Goal: Information Seeking & Learning: Learn about a topic

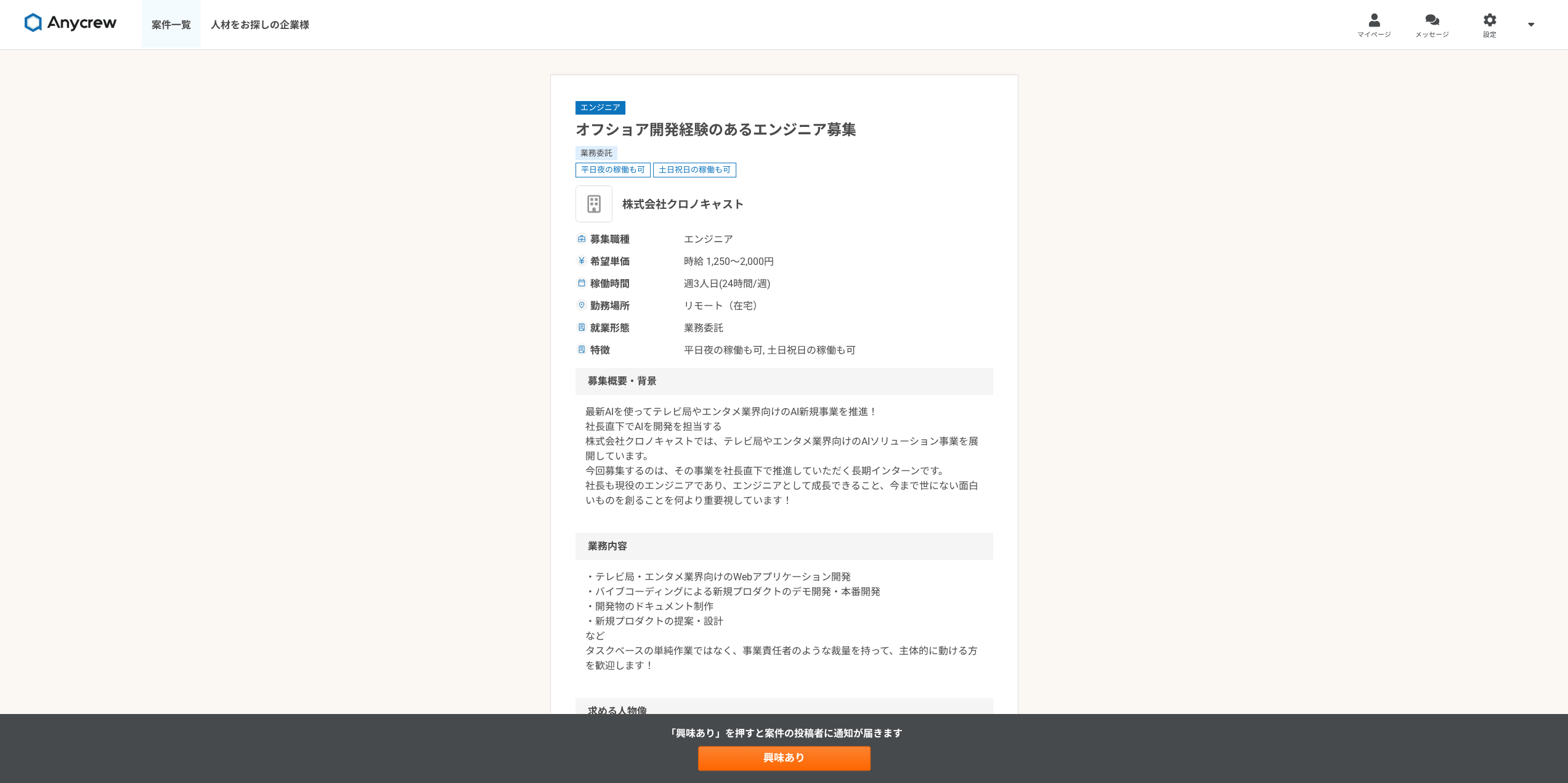
click at [163, 24] on link "案件一覧" at bounding box center [171, 25] width 59 height 49
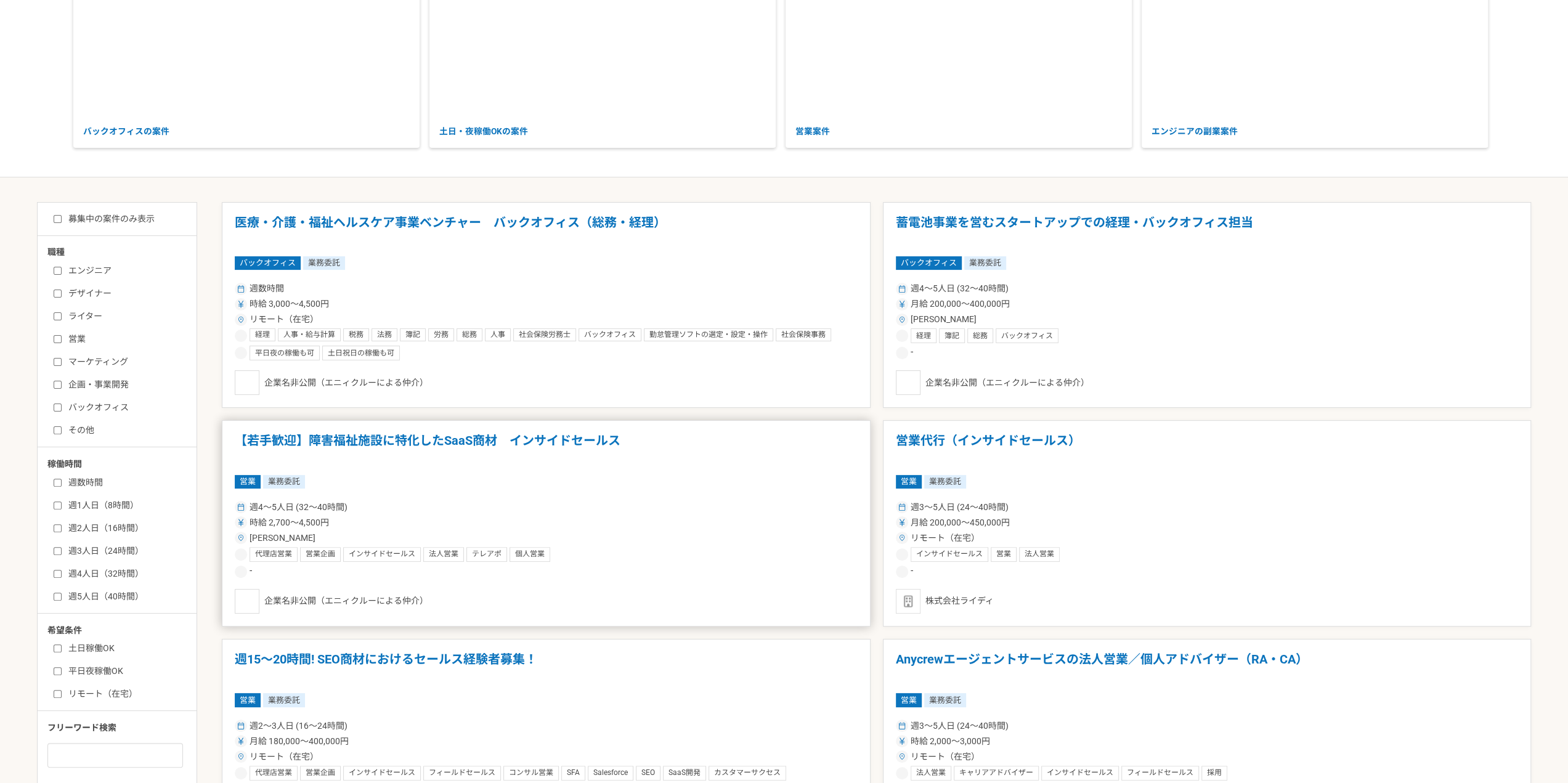
scroll to position [308, 0]
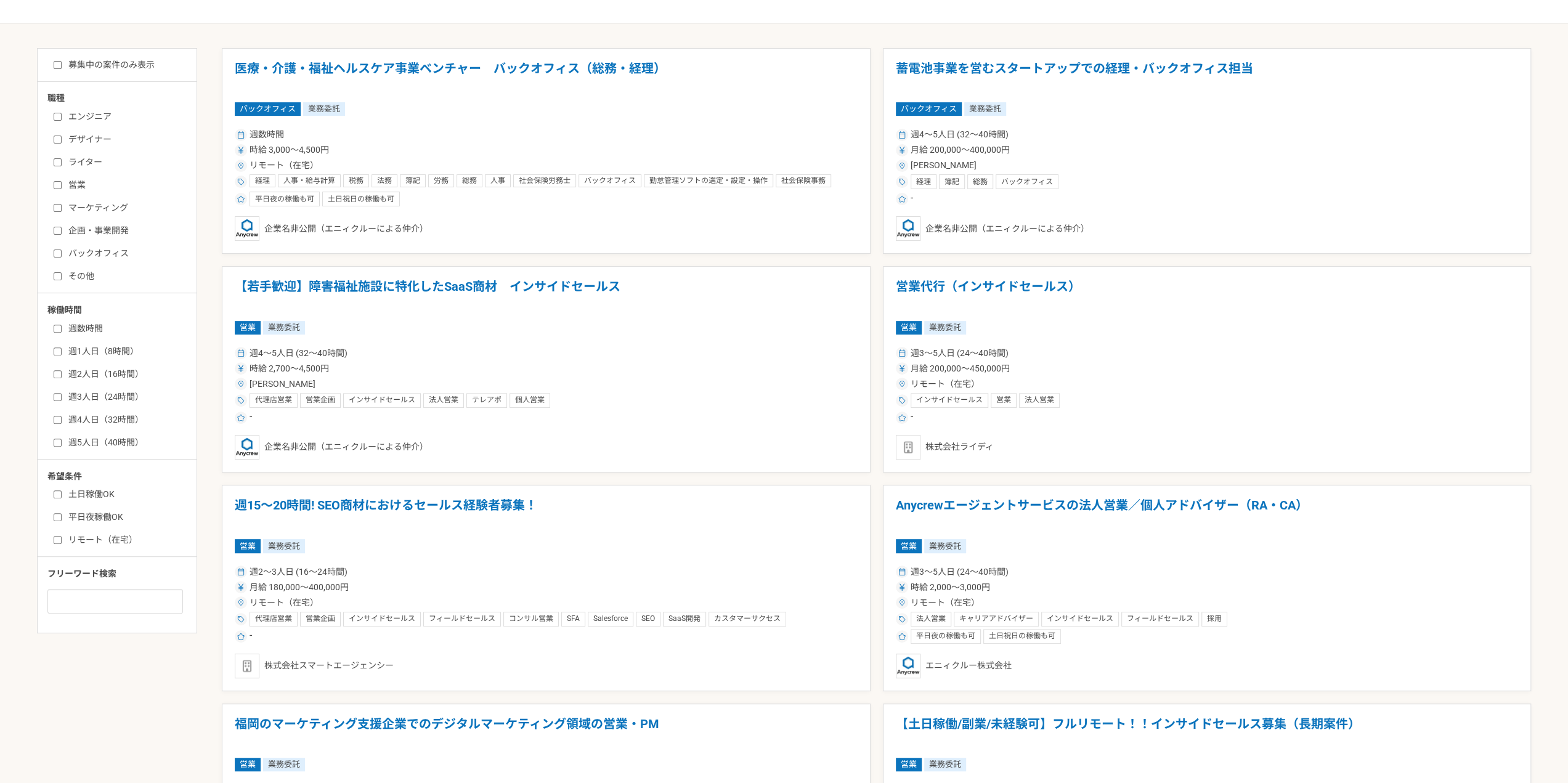
click at [113, 116] on label "エンジニア" at bounding box center [125, 117] width 142 height 13
click at [62, 116] on input "エンジニア" at bounding box center [58, 117] width 8 height 8
checkbox input "true"
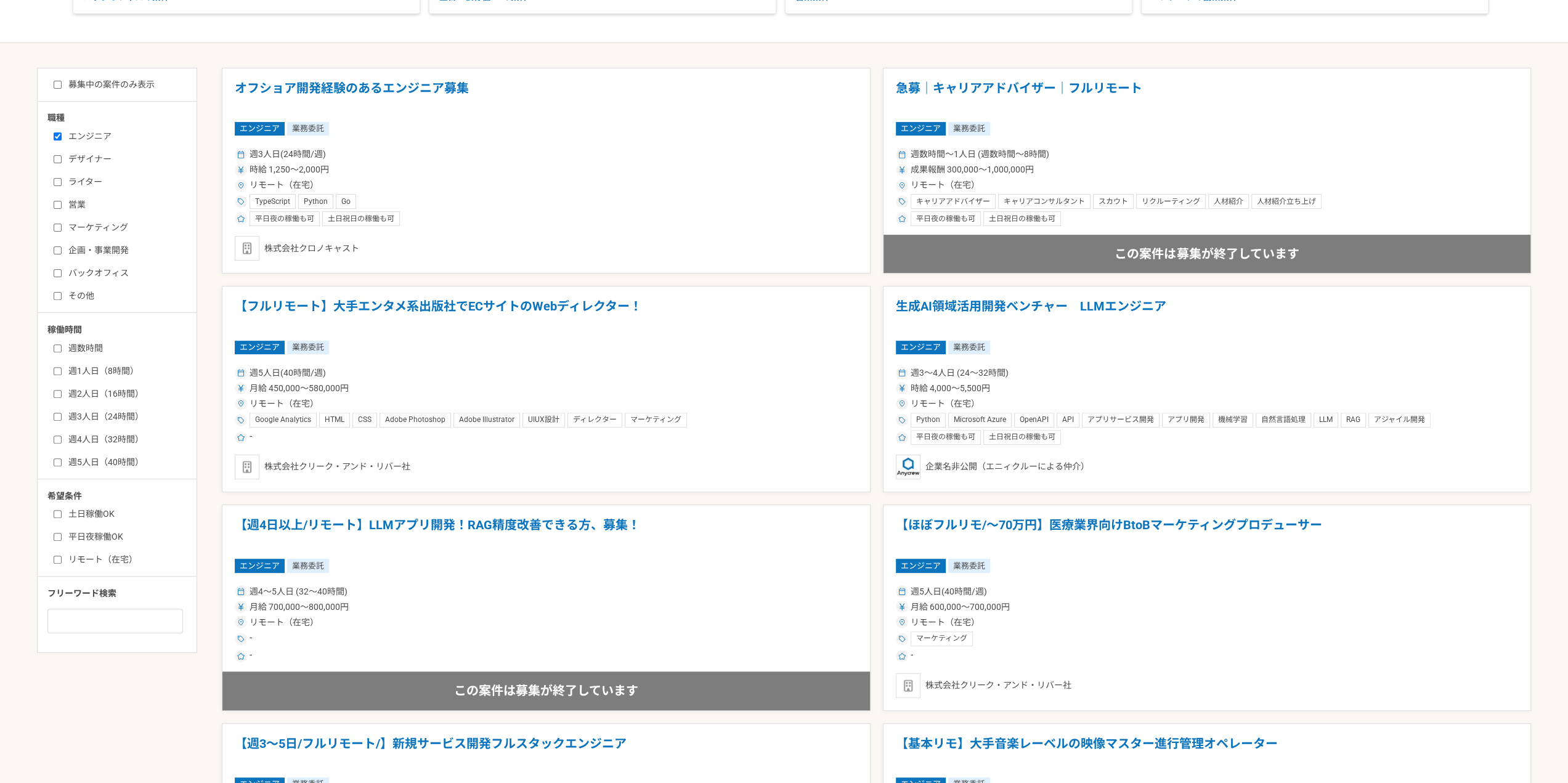
scroll to position [308, 0]
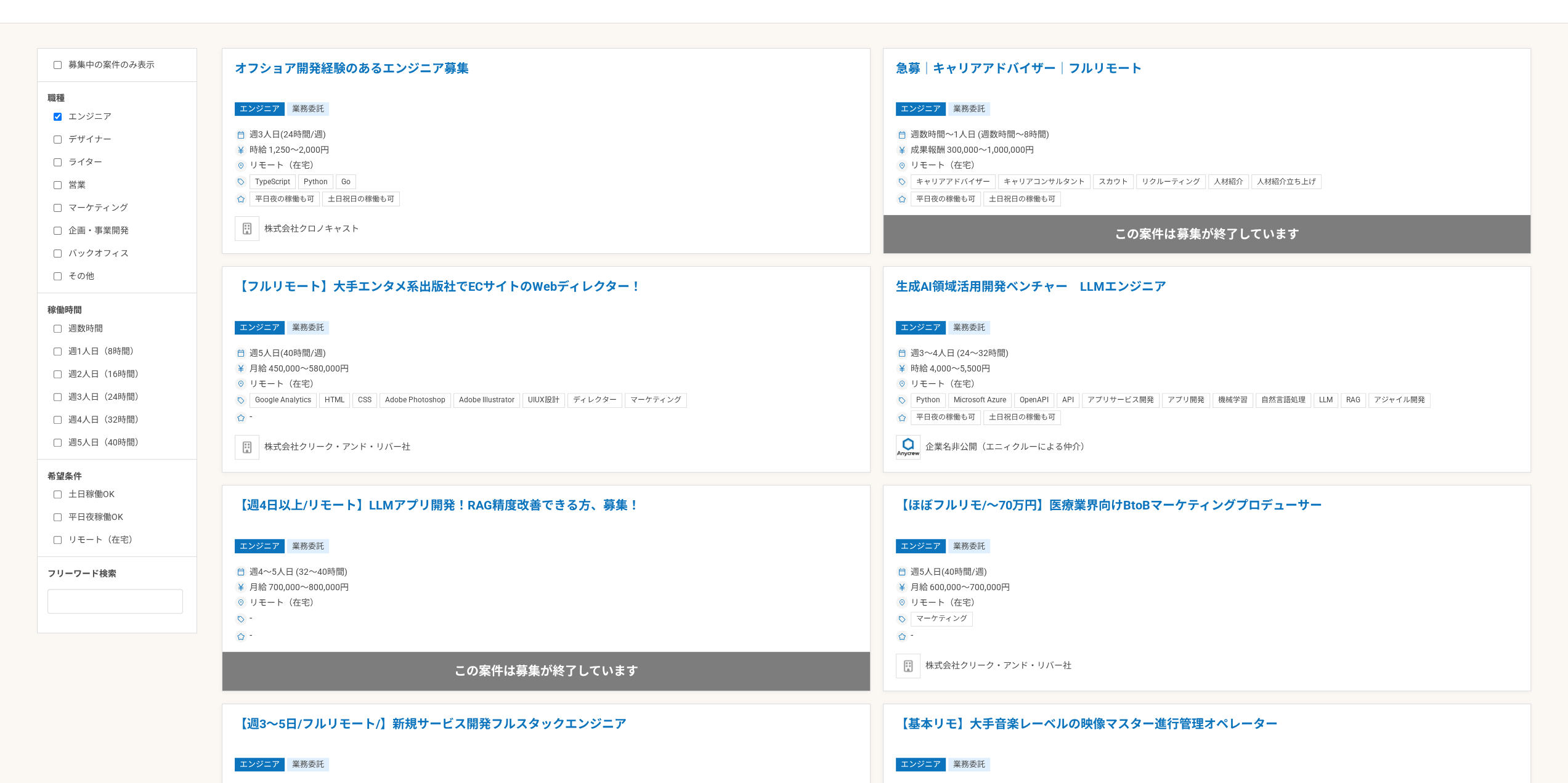
click at [100, 369] on label "週2人日（16時間）" at bounding box center [125, 374] width 142 height 13
click at [62, 370] on input "週2人日（16時間）" at bounding box center [58, 374] width 8 height 8
checkbox input "true"
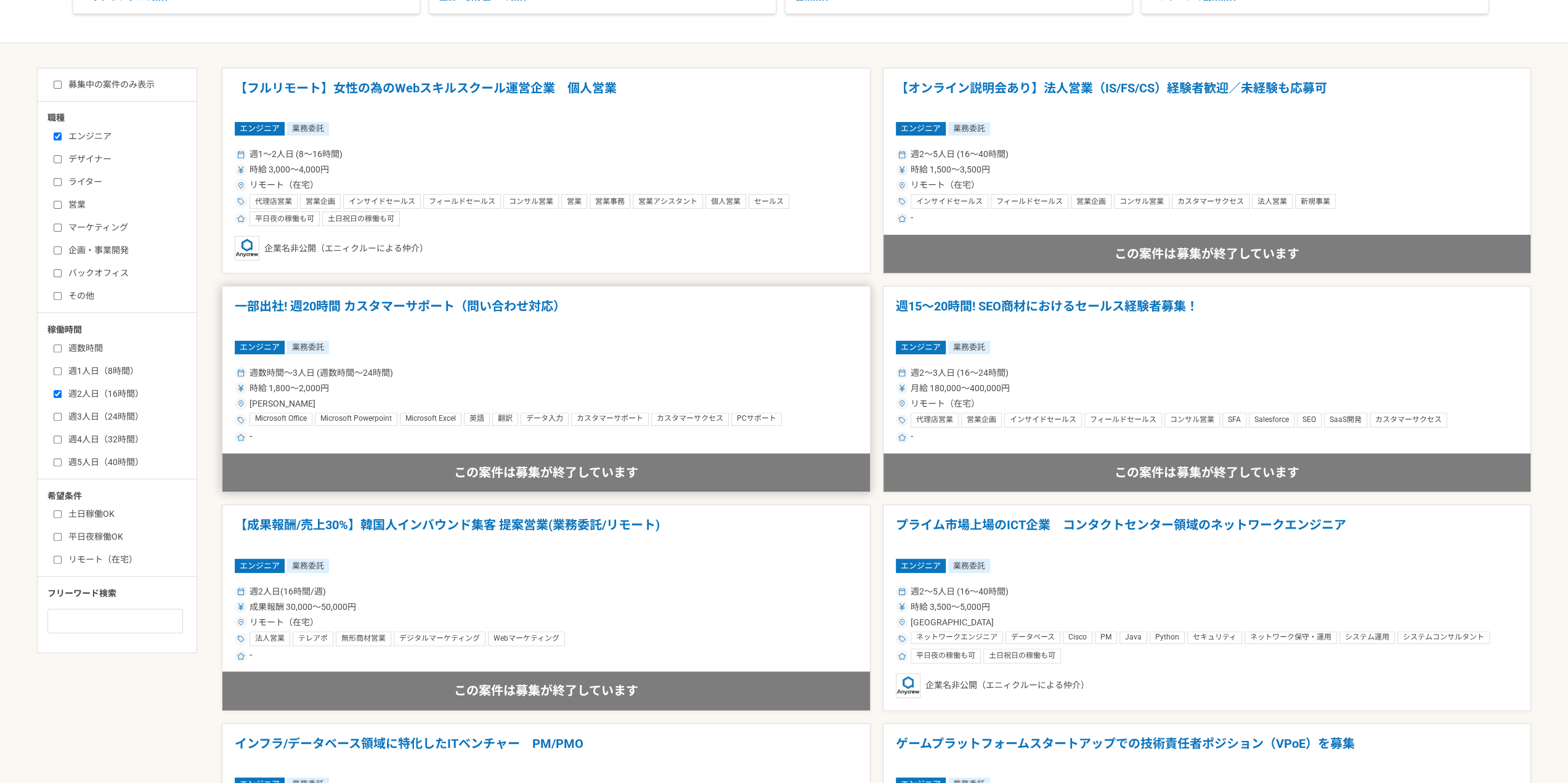
scroll to position [308, 0]
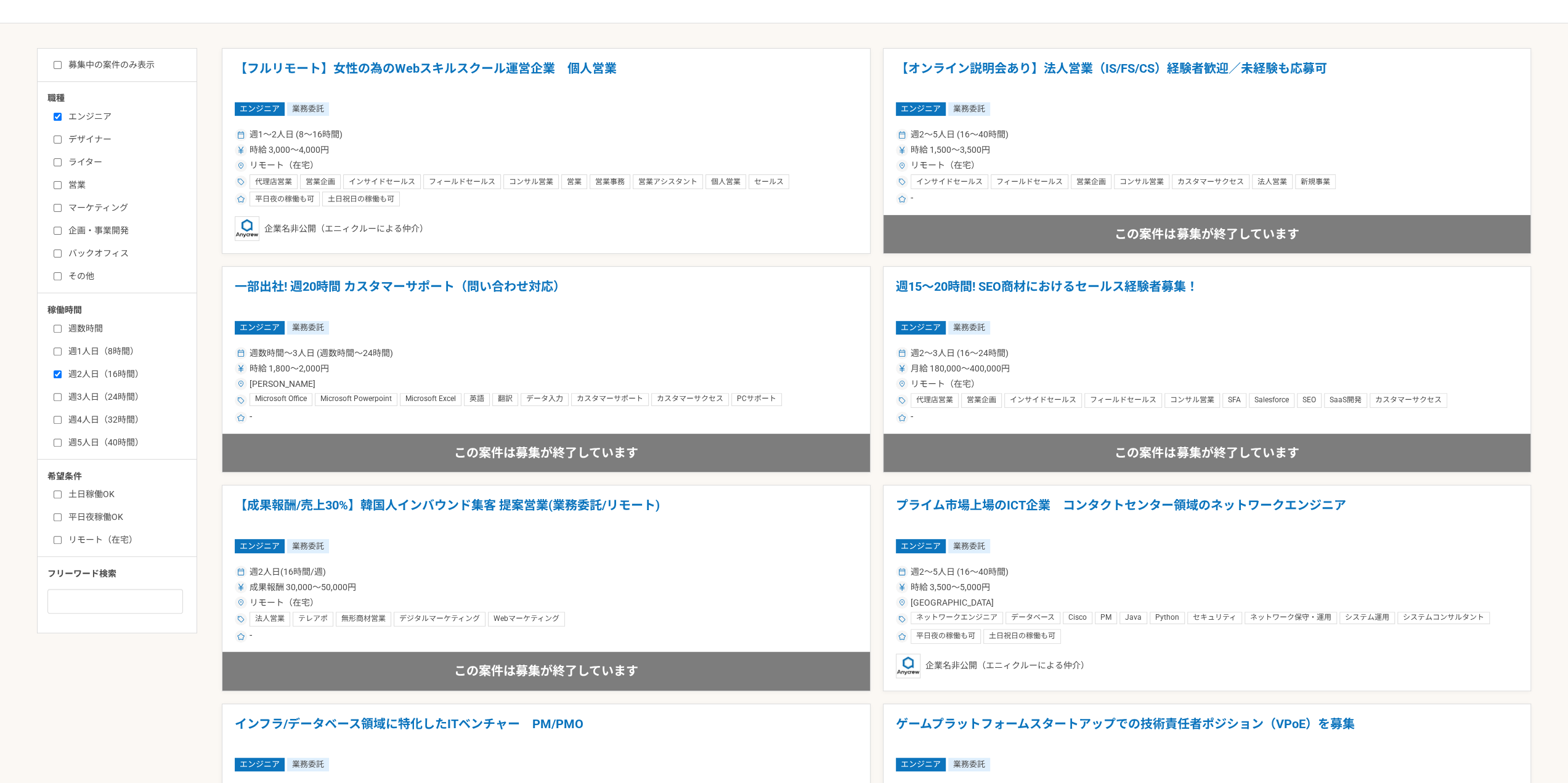
click at [87, 539] on label "リモート（在宅）" at bounding box center [125, 540] width 142 height 13
click at [62, 539] on input "リモート（在宅）" at bounding box center [58, 540] width 8 height 8
checkbox input "true"
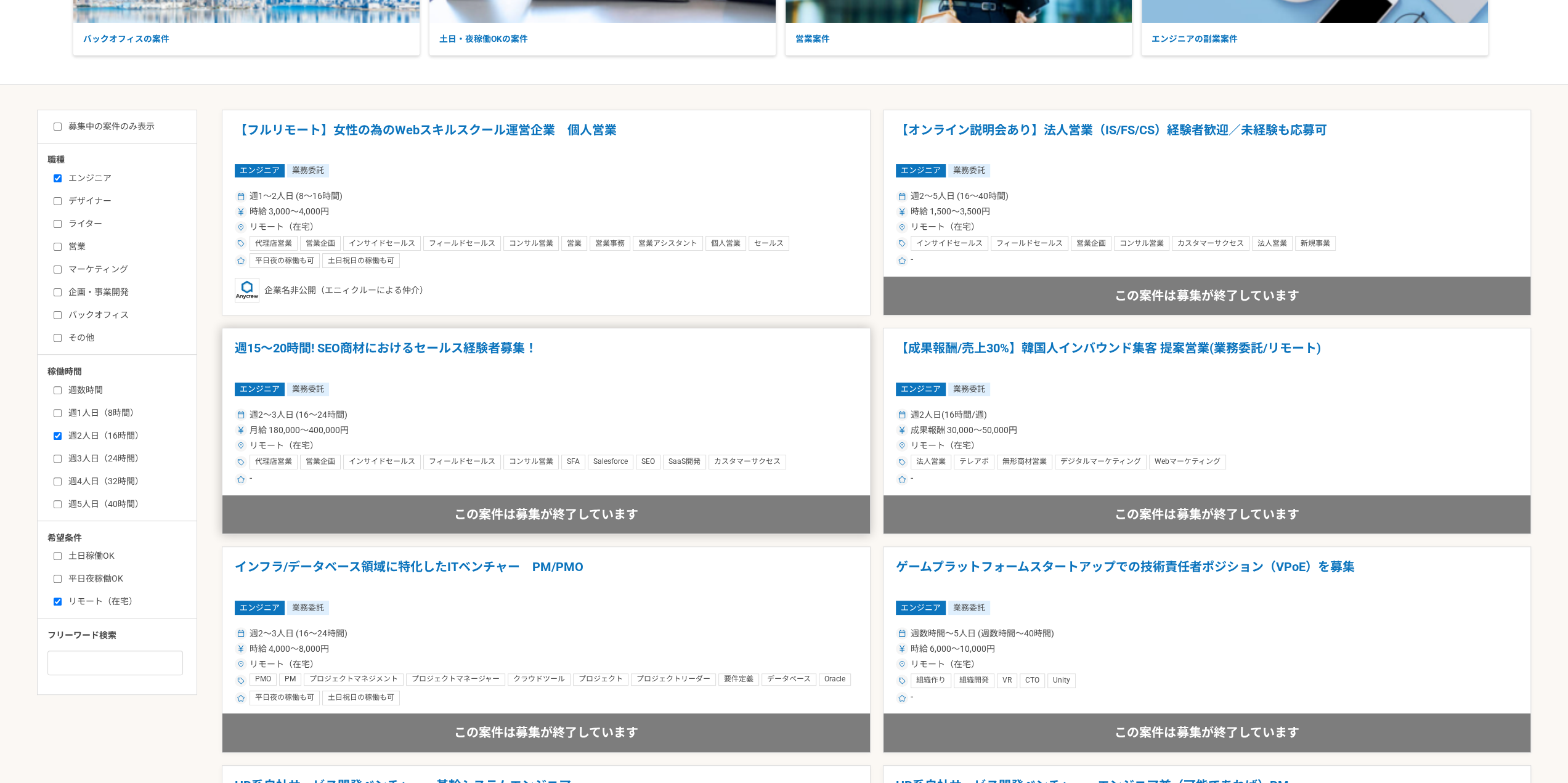
scroll to position [62, 0]
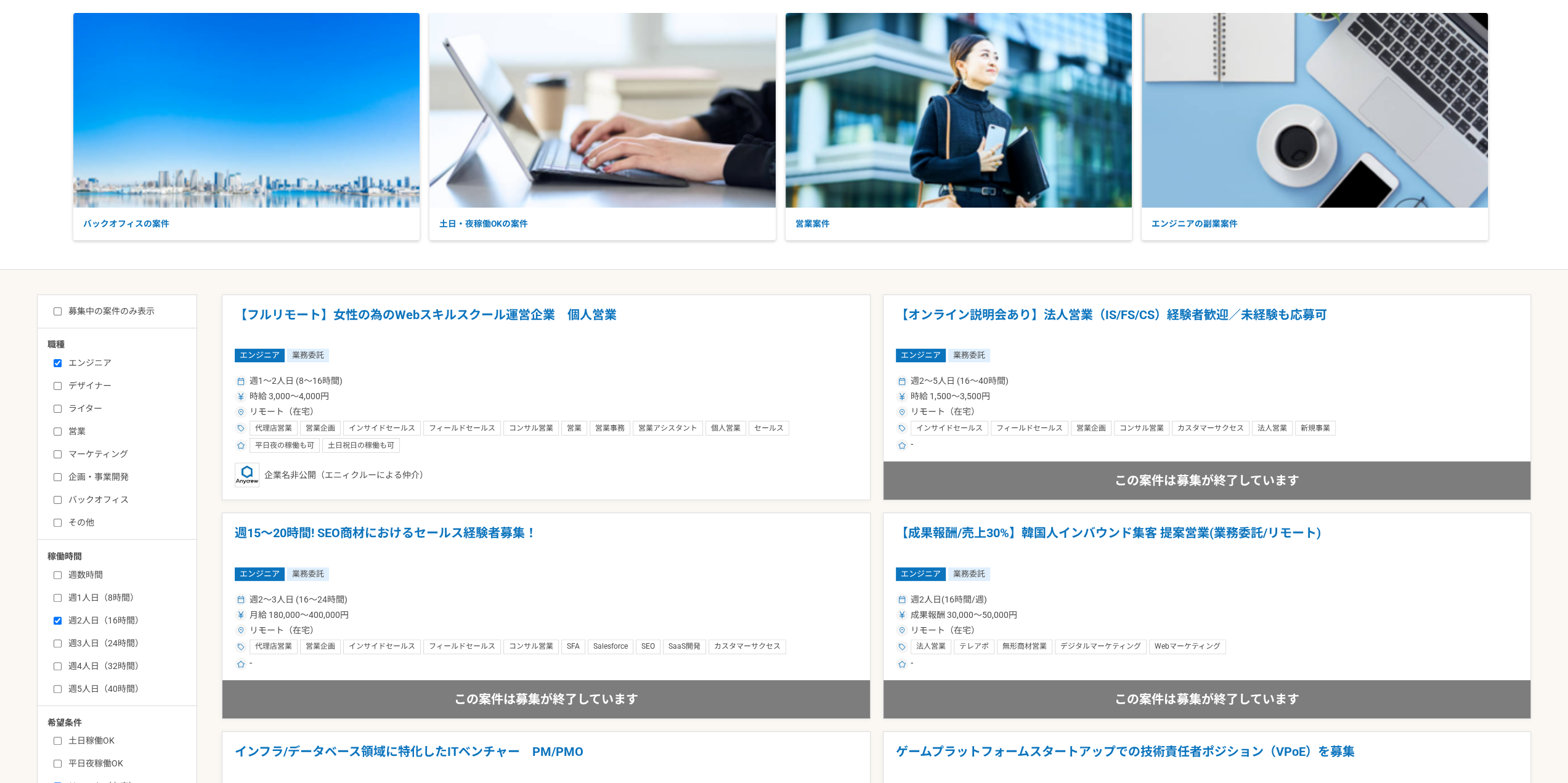
click at [147, 314] on label "募集中の案件のみ表示" at bounding box center [104, 312] width 101 height 13
click at [62, 314] on input "募集中の案件のみ表示" at bounding box center [58, 312] width 8 height 8
checkbox input "true"
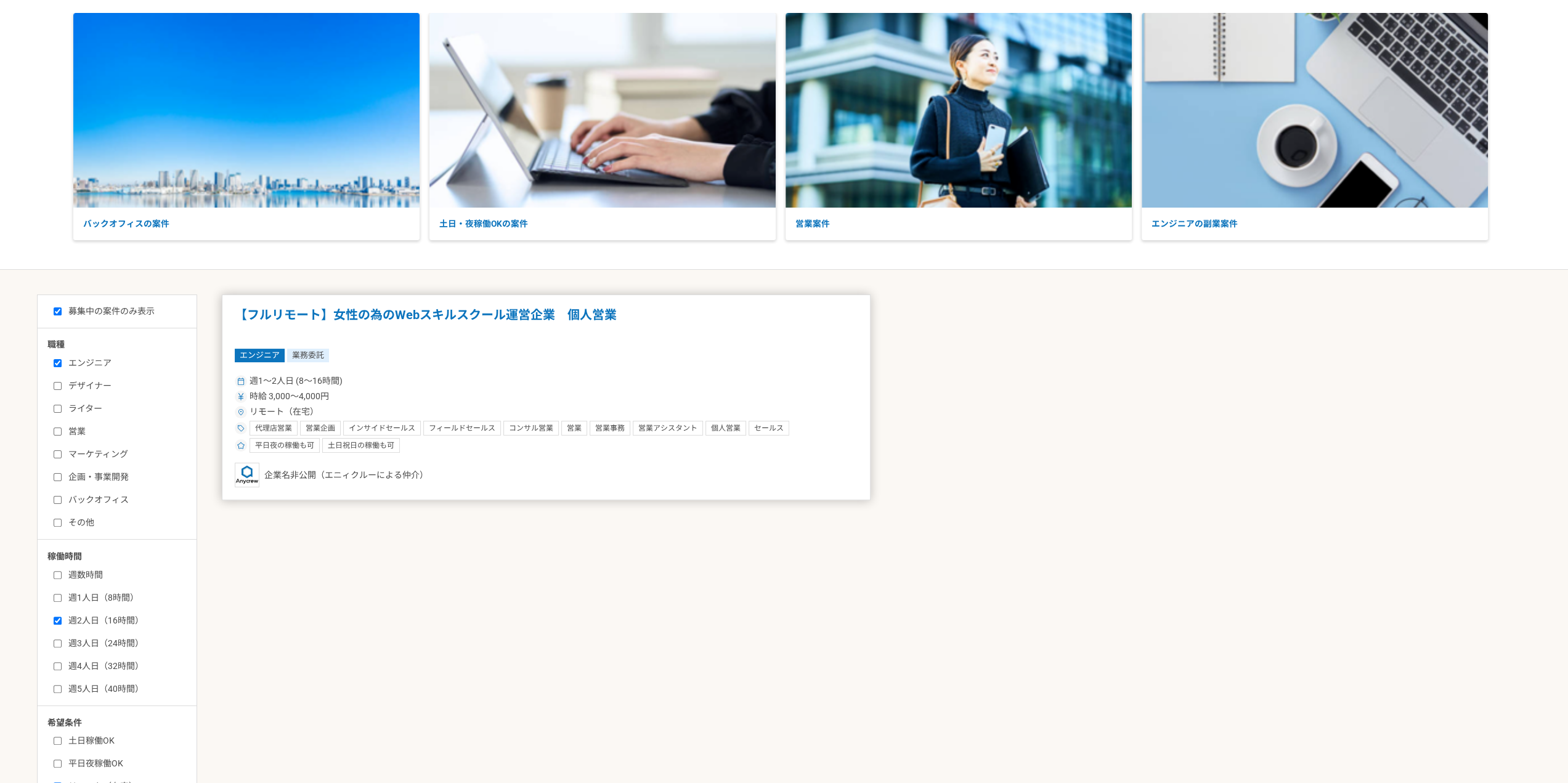
scroll to position [289, 0]
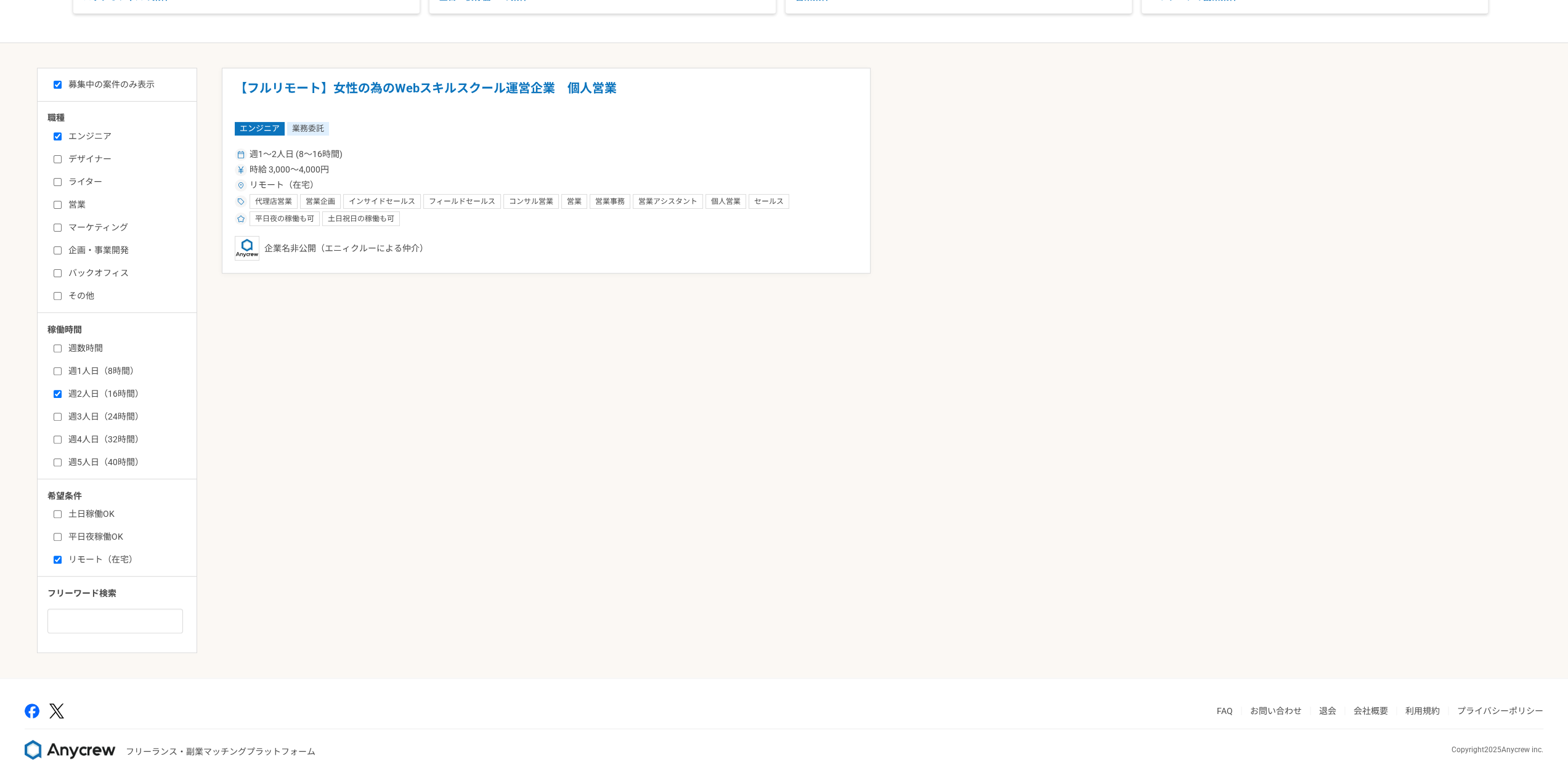
click at [114, 390] on label "週2人日（16時間）" at bounding box center [125, 394] width 142 height 13
click at [62, 390] on input "週2人日（16時間）" at bounding box center [58, 394] width 8 height 8
checkbox input "false"
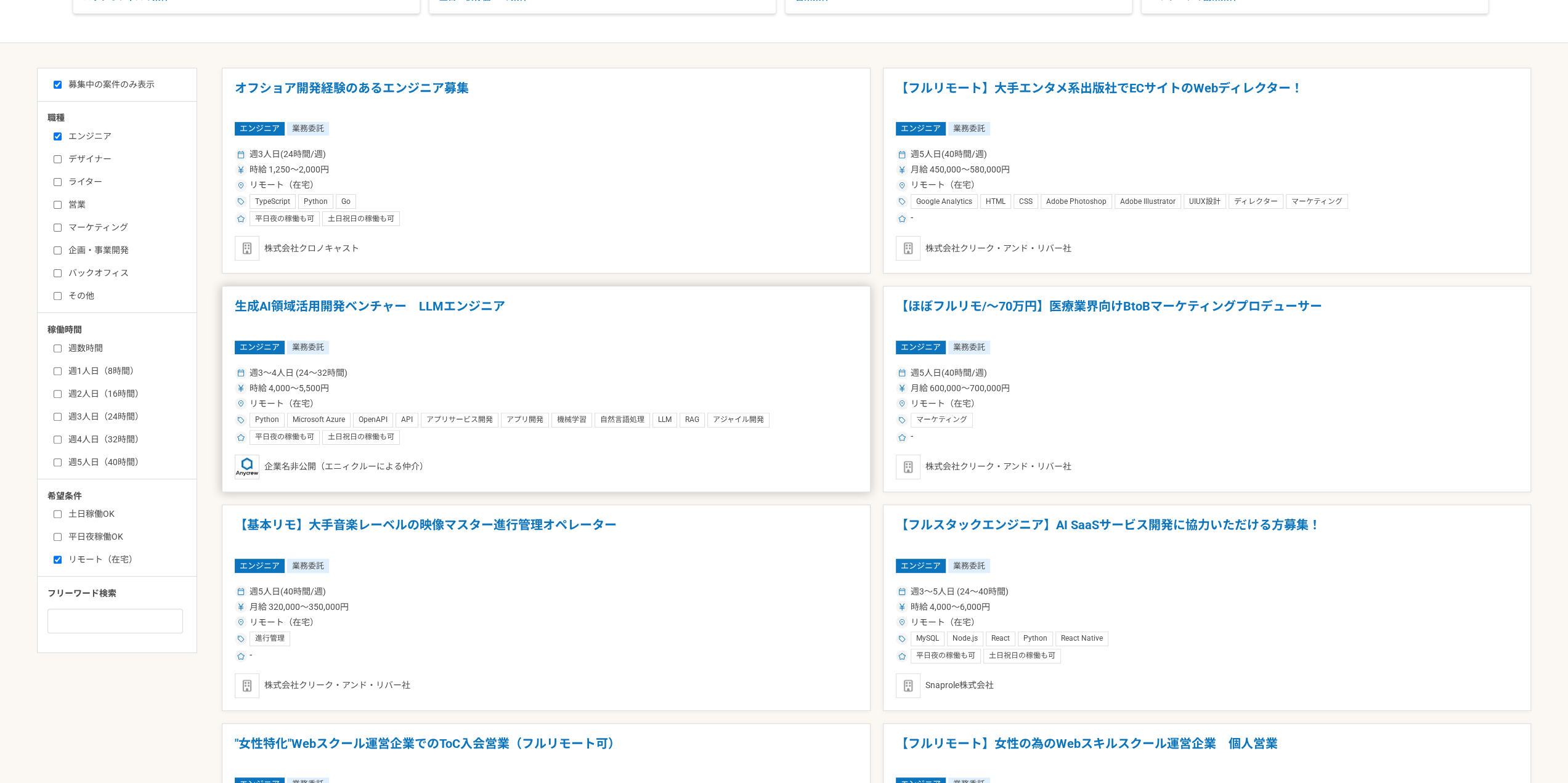
click at [505, 332] on article "生成AI領域活用開発ベンチャー　LLMエンジニア エンジニア 業務委託 週3〜4人日 (24〜32時間) 時給 4,000〜5,500円 リモート（在宅） P…" at bounding box center [546, 389] width 649 height 206
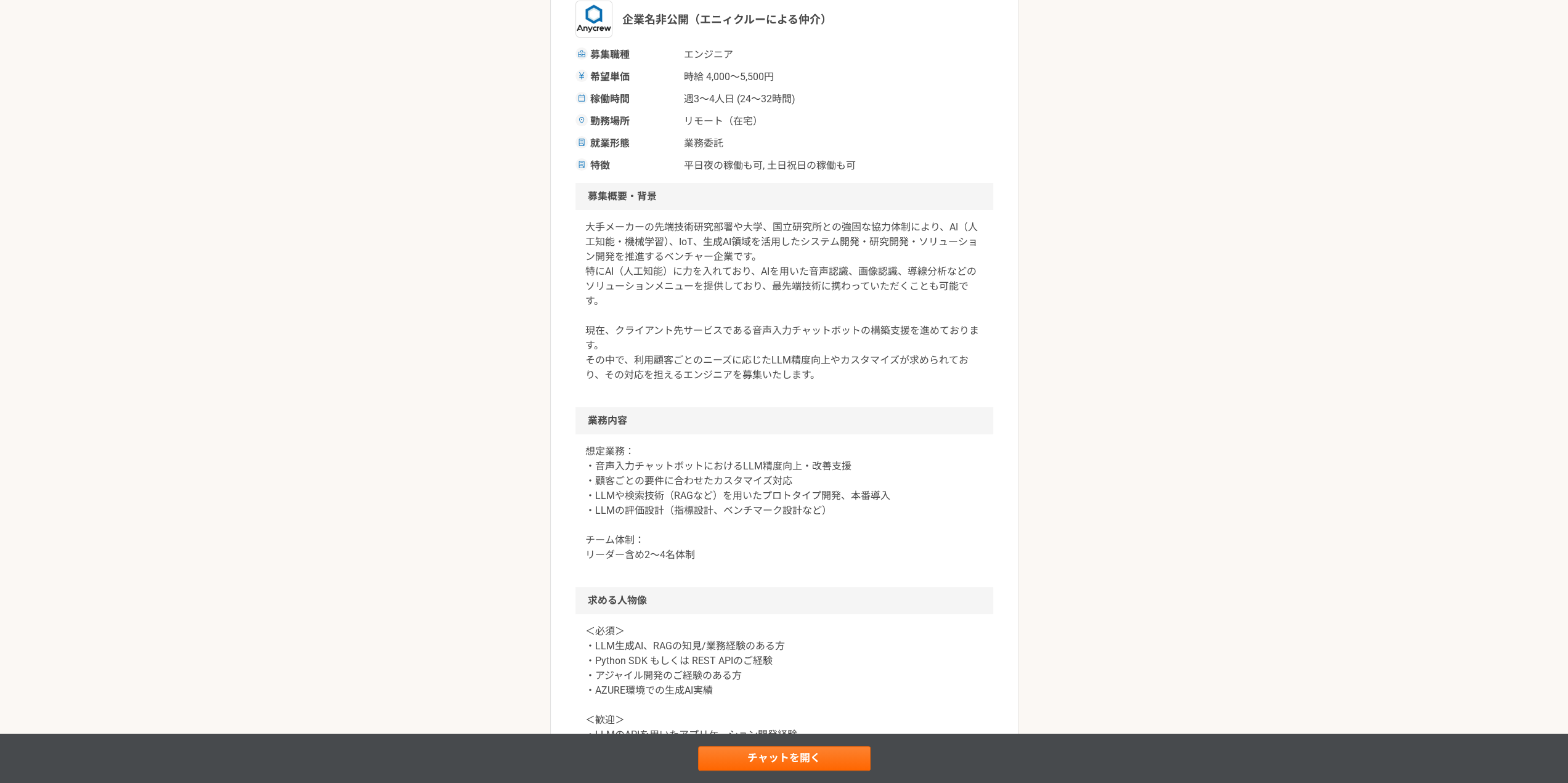
scroll to position [370, 0]
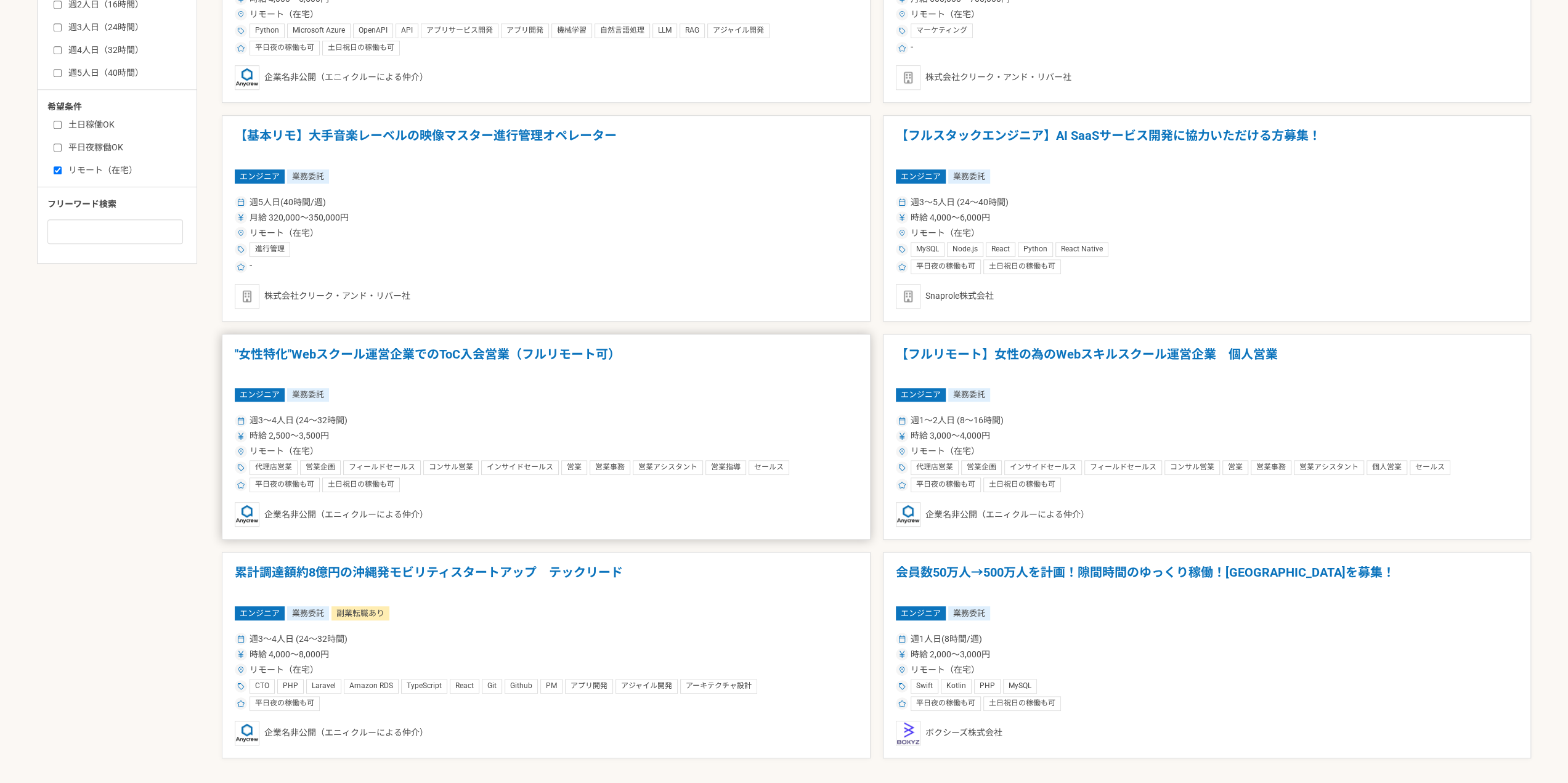
scroll to position [831, 0]
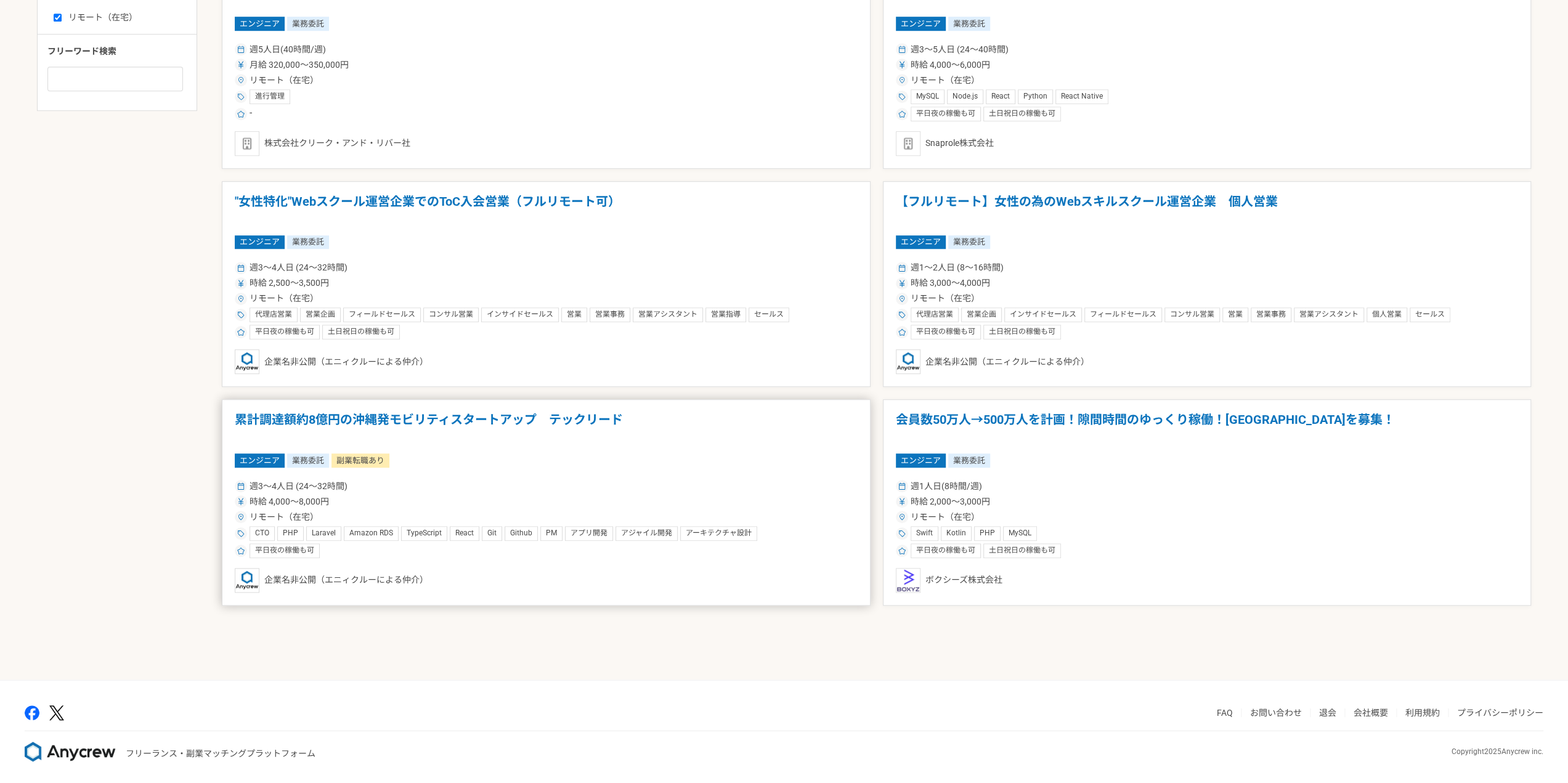
click at [672, 442] on article "累計調達額約8億円の沖縄発モビリティスタートアップ　テックリード エンジニア 業務委託 副業転職あり 週3〜4人日 (24〜32時間) 時給 4,000〜8,…" at bounding box center [546, 502] width 649 height 206
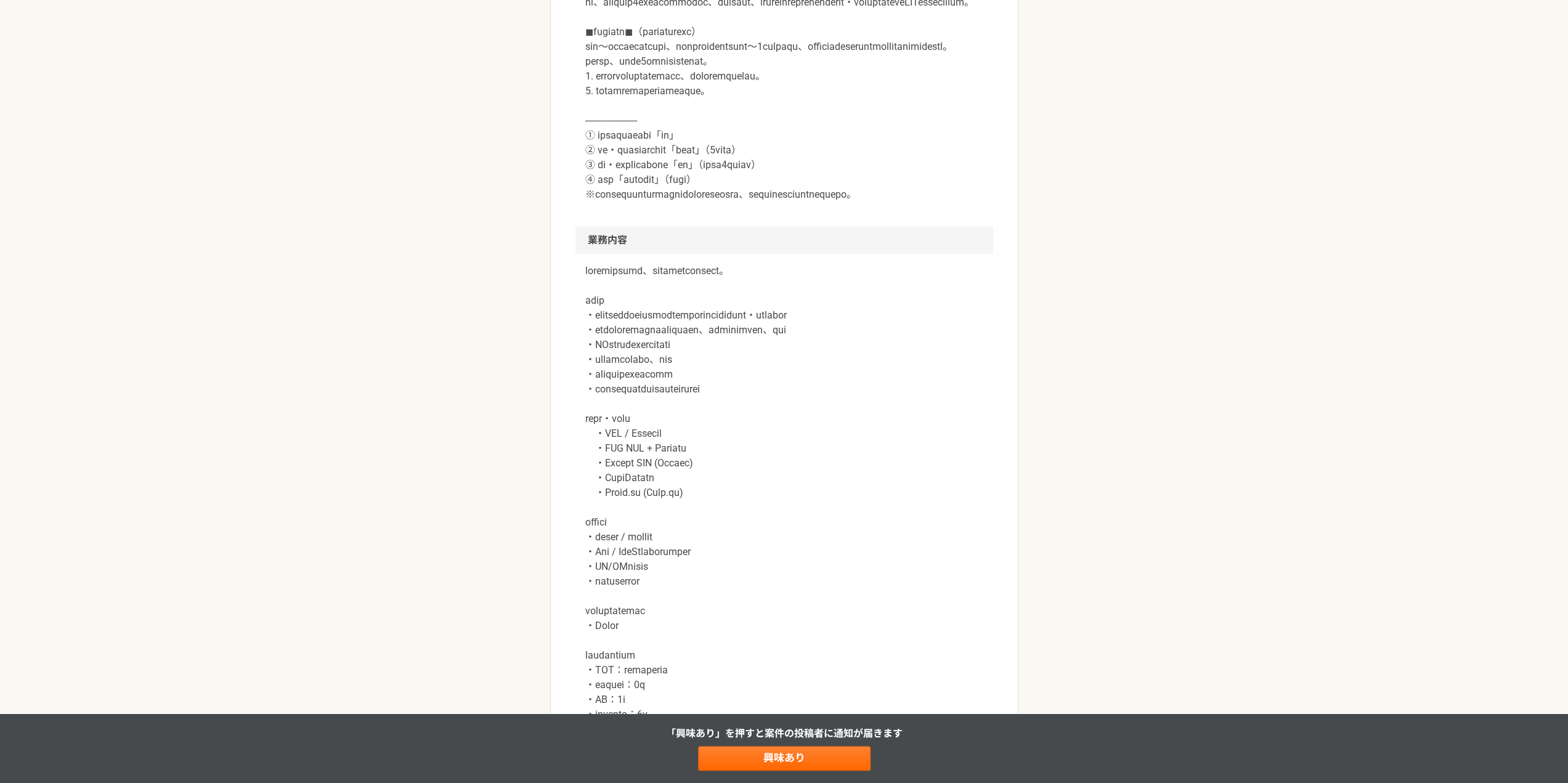
scroll to position [506, 0]
drag, startPoint x: 434, startPoint y: 142, endPoint x: 354, endPoint y: 109, distance: 86.5
click at [354, 109] on div "エンジニア 累計調達額約8億円の沖縄発モビリティスタートアップ　テックリード 業務委託 副業転職あり 平日夜の稼働も可 企業名非公開（[PERSON_NAME…" at bounding box center [784, 608] width 1568 height 2130
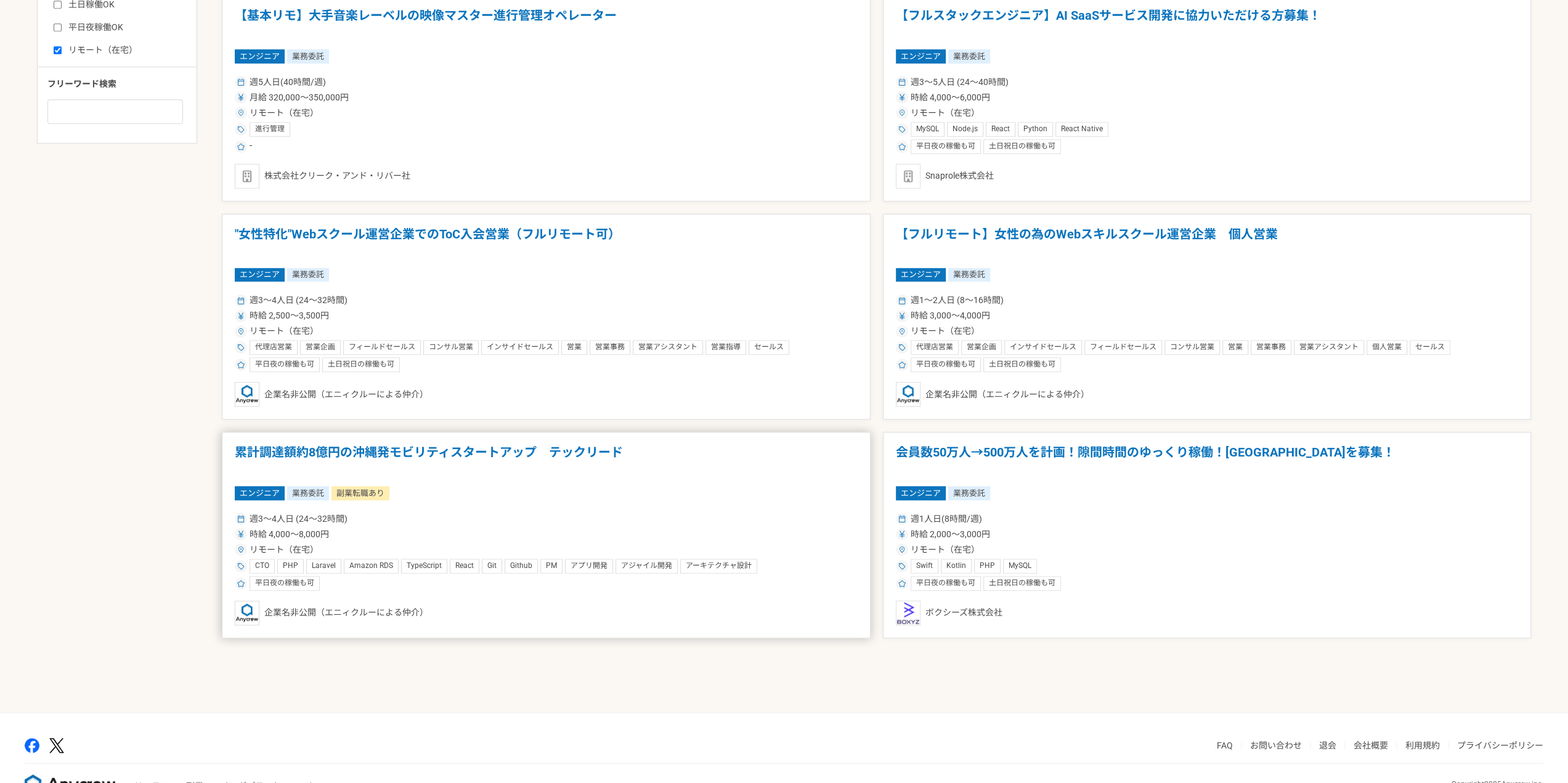
scroll to position [831, 0]
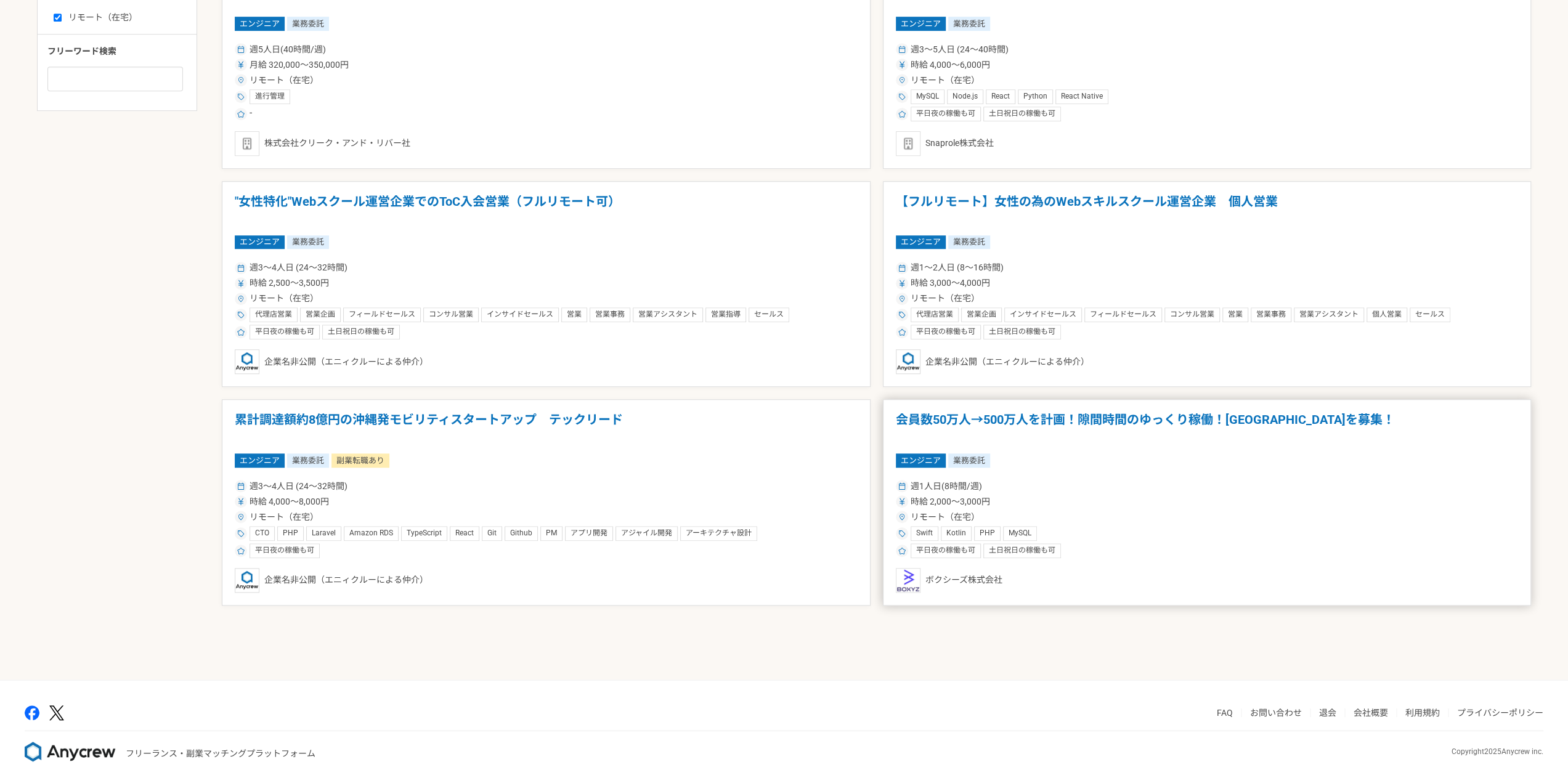
click at [1151, 480] on div "週1人日(8時間/週)" at bounding box center [1206, 486] width 623 height 13
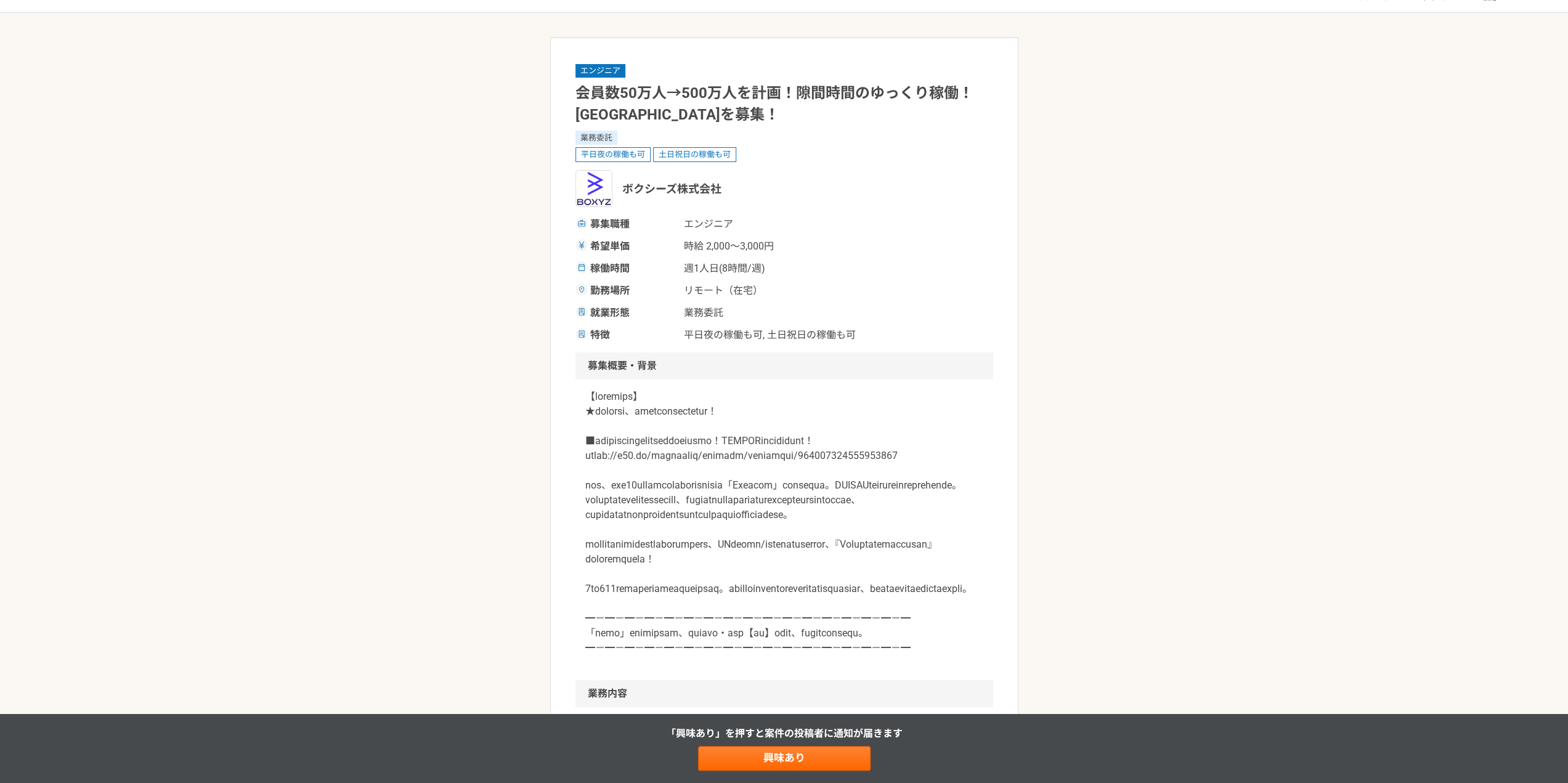
scroll to position [48, 0]
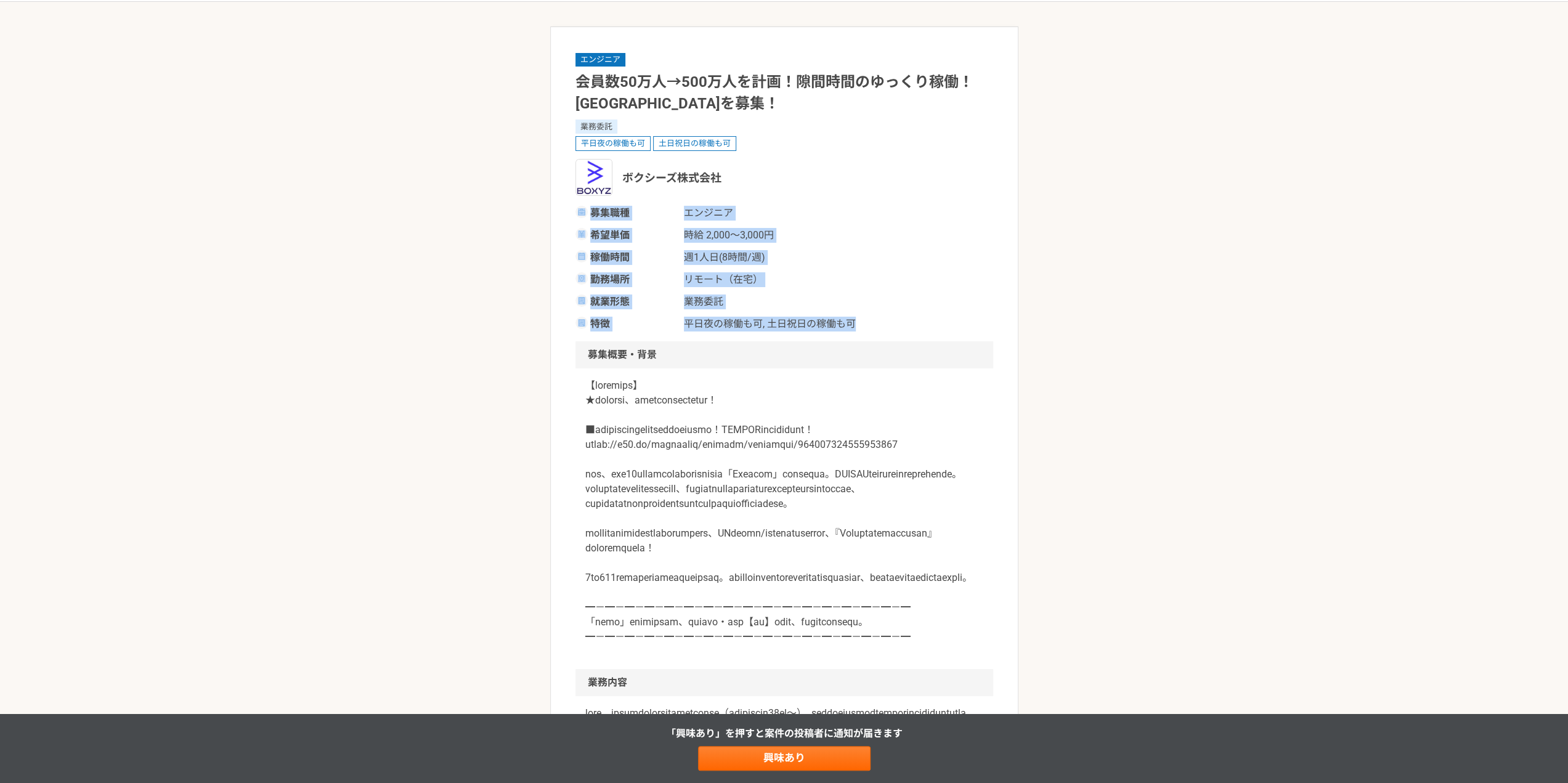
drag, startPoint x: 872, startPoint y: 321, endPoint x: 838, endPoint y: 190, distance: 135.3
click at [838, 190] on div "エンジニア 会員数50万人→500万人を計画！隙間時間のゆっくり稼働！[GEOGRAPHIC_DATA]を募集！ 業務委託 平日夜の稼働も可 土日祝日の稼働も…" at bounding box center [784, 191] width 418 height 280
click at [838, 190] on div "ボクシーズ株式会社" at bounding box center [784, 177] width 418 height 37
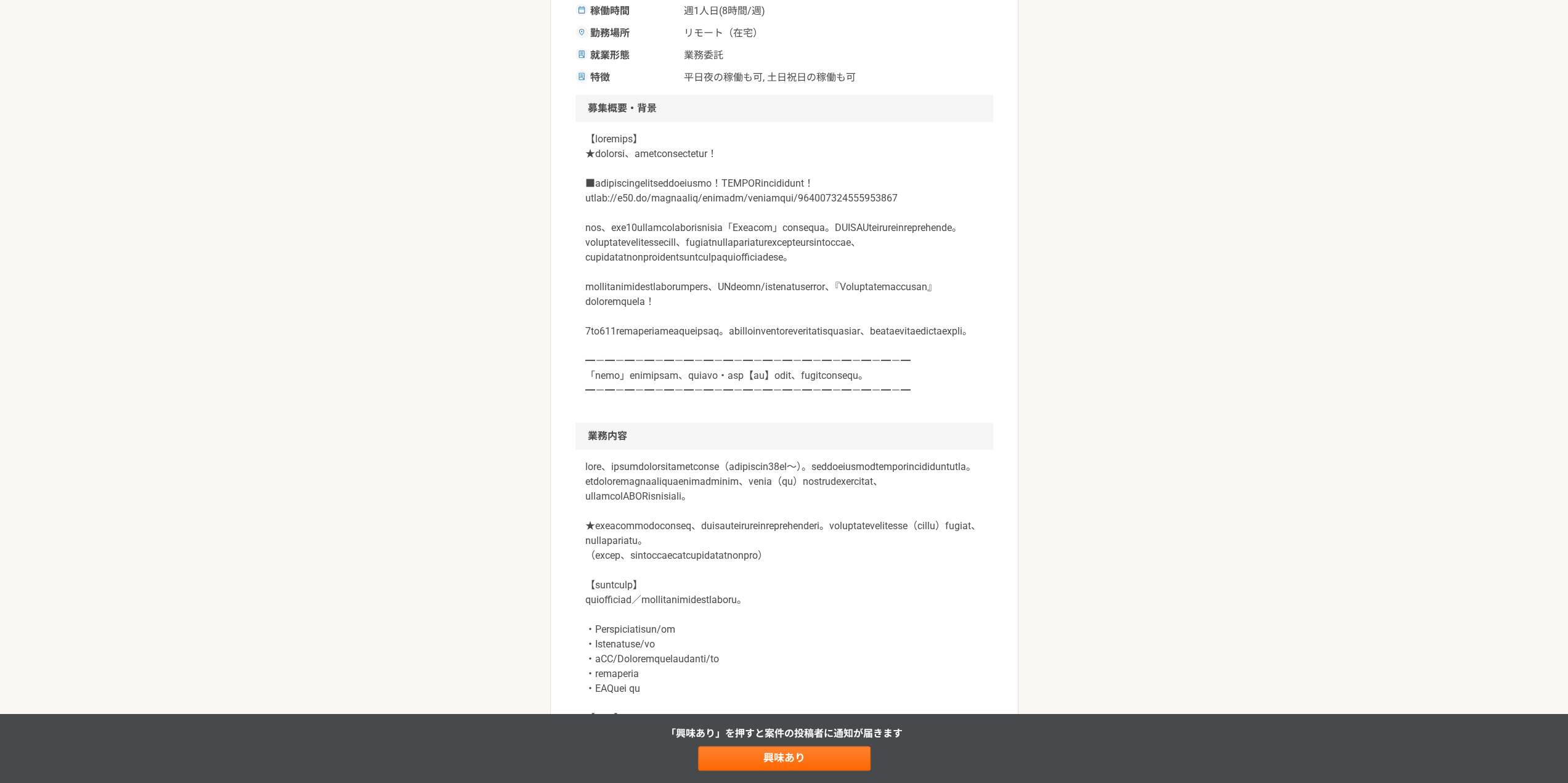
scroll to position [726, 0]
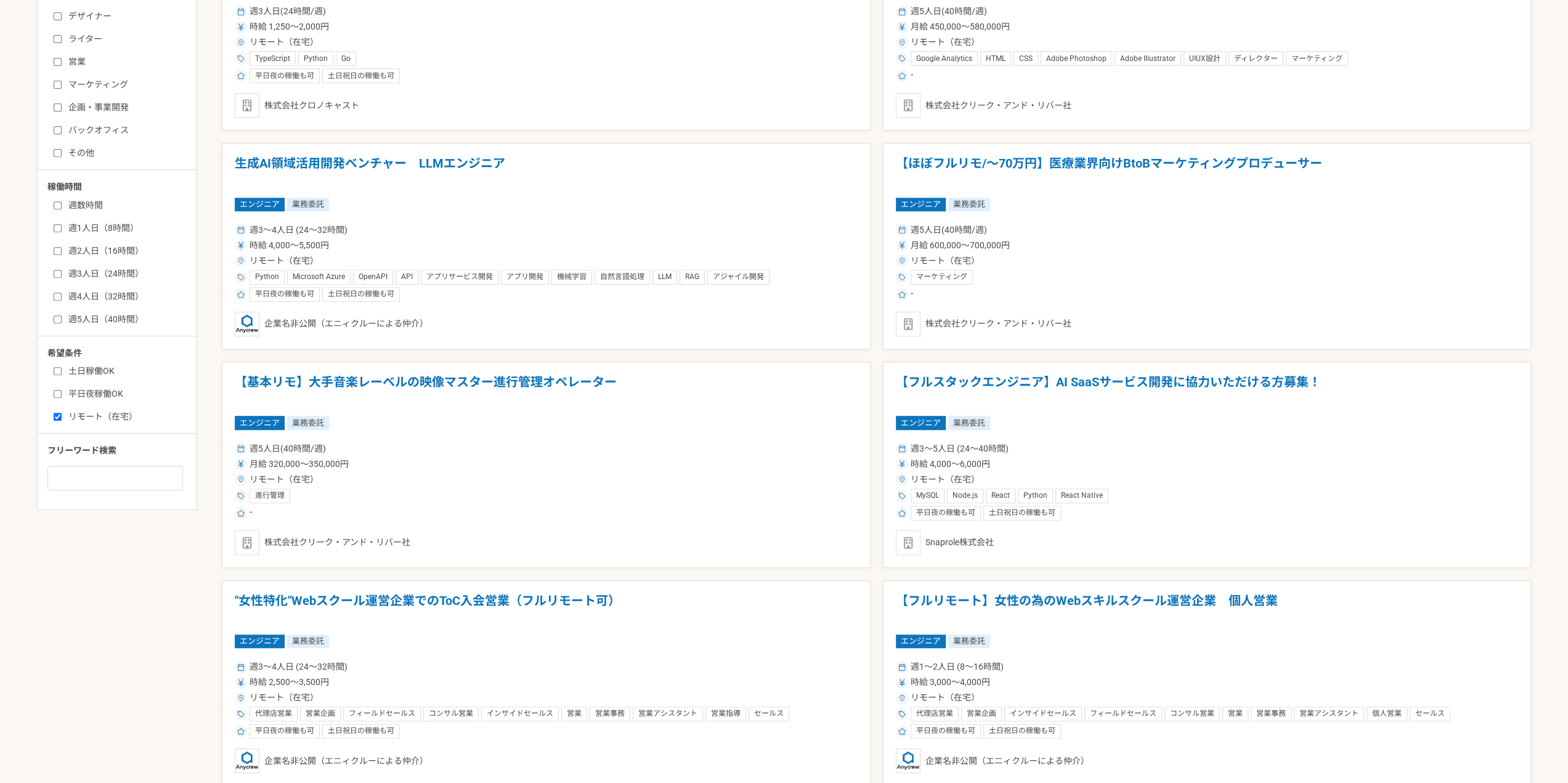
click at [96, 420] on label "リモート（在宅）" at bounding box center [125, 416] width 142 height 13
click at [62, 420] on input "リモート（在宅）" at bounding box center [58, 416] width 8 height 8
checkbox input "false"
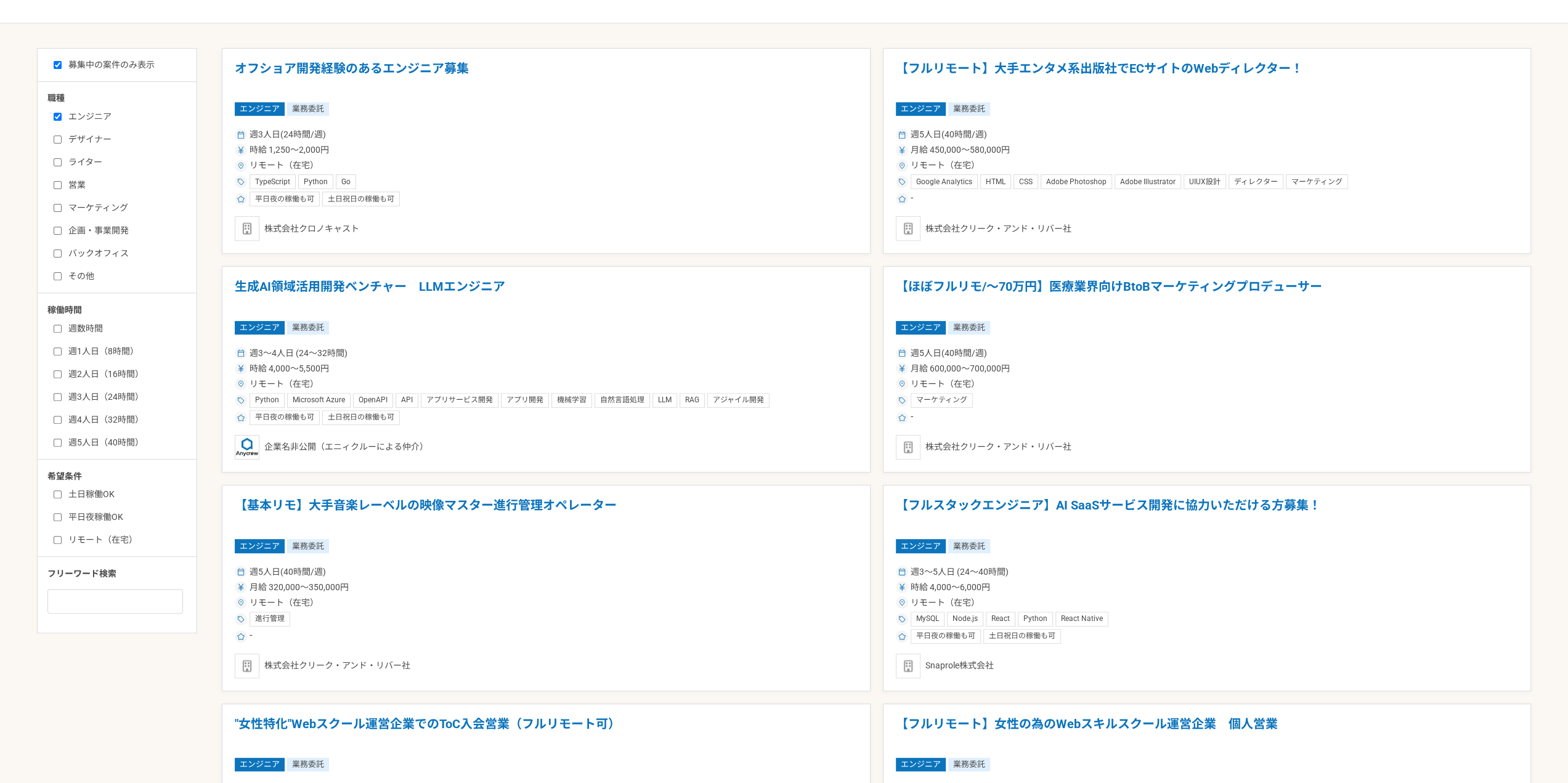
click at [105, 375] on label "週2人日（16時間）" at bounding box center [125, 374] width 142 height 13
click at [62, 375] on input "週2人日（16時間）" at bounding box center [58, 374] width 8 height 8
checkbox input "true"
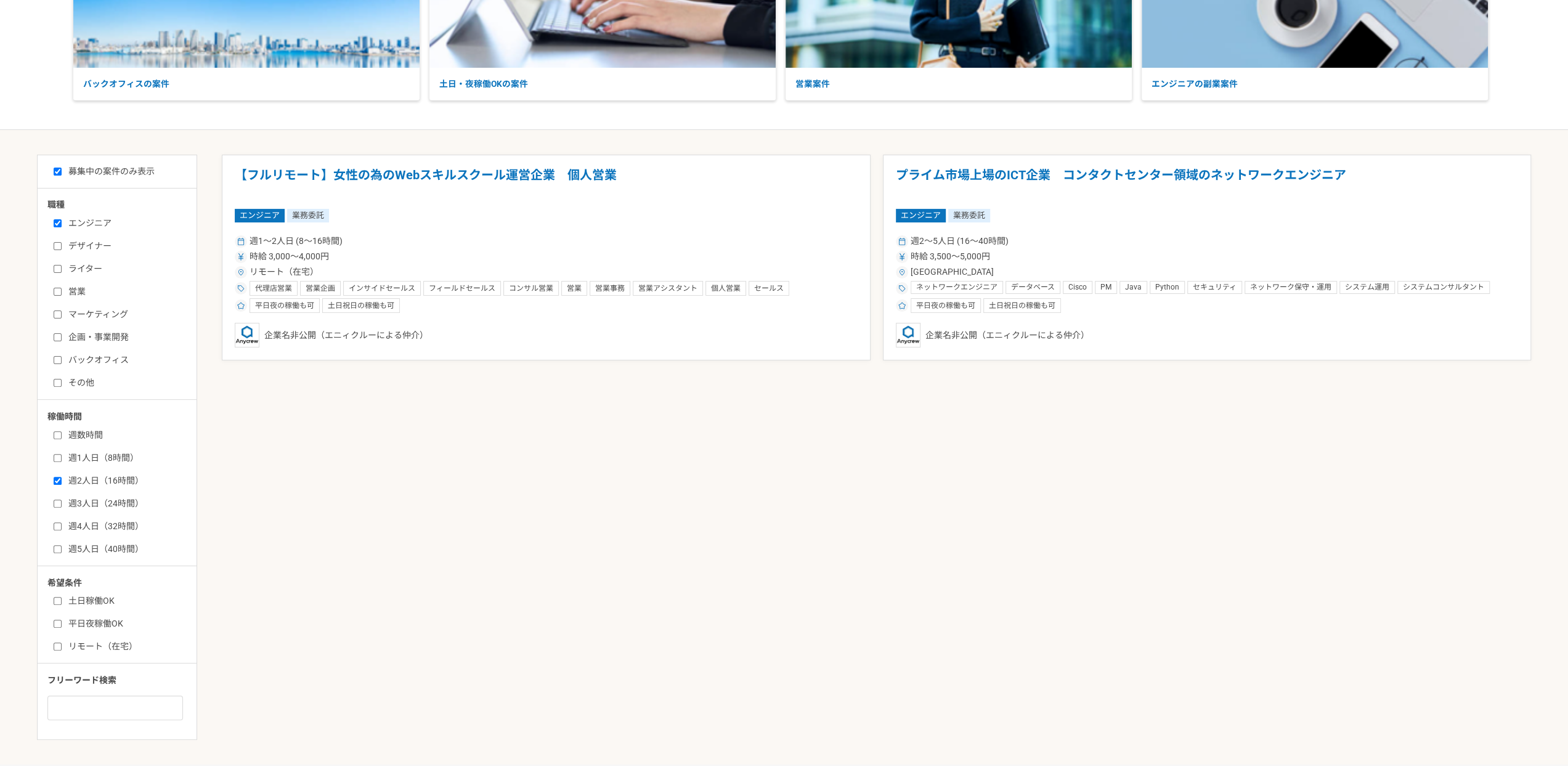
scroll to position [165, 0]
